Goal: Task Accomplishment & Management: Manage account settings

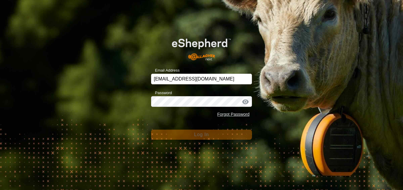
click at [113, 118] on div "Email Address [EMAIL_ADDRESS][DOMAIN_NAME] Password Forgot Password Log In" at bounding box center [201, 95] width 403 height 190
click at [182, 118] on div "Forgot Password" at bounding box center [201, 114] width 101 height 11
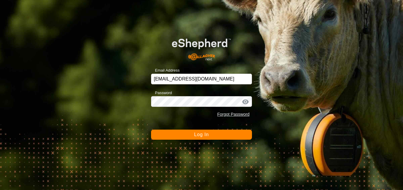
click at [190, 138] on button "Log In" at bounding box center [201, 135] width 101 height 10
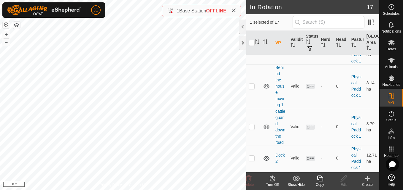
scroll to position [235, 0]
checkbox input "false"
checkbox input "true"
checkbox input "false"
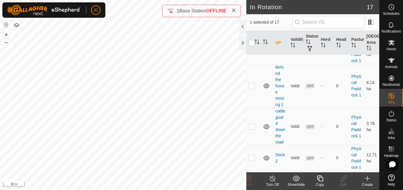
click at [329, 187] on div "Copy" at bounding box center [320, 184] width 24 height 5
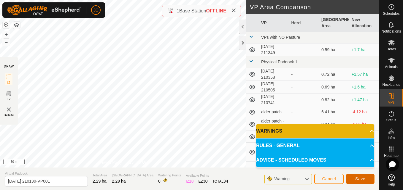
click at [365, 179] on button "Save" at bounding box center [360, 179] width 28 height 10
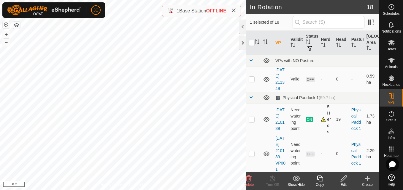
click at [250, 181] on icon at bounding box center [249, 179] width 6 height 6
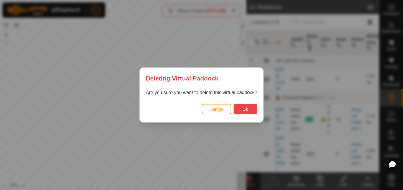
click at [241, 110] on button "Ok" at bounding box center [245, 109] width 24 height 10
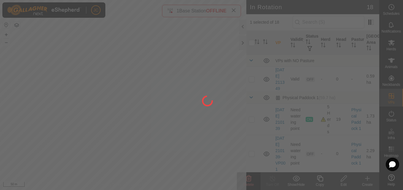
checkbox input "false"
